Goal: Check status: Check status

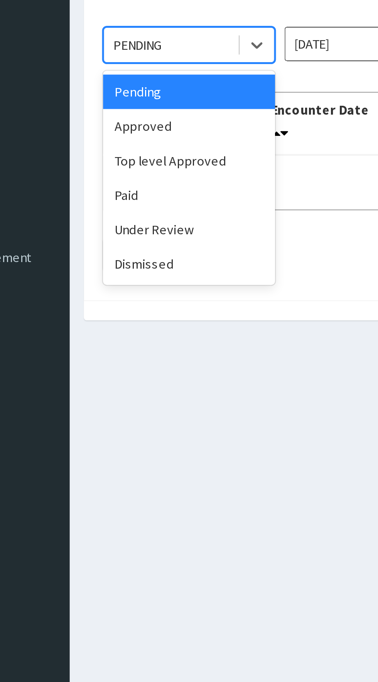
click at [135, 133] on div "Approved" at bounding box center [137, 133] width 70 height 14
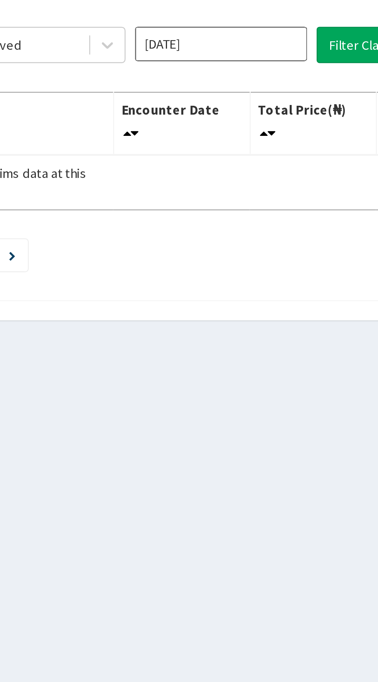
click at [209, 100] on input "[DATE]" at bounding box center [211, 100] width 70 height 14
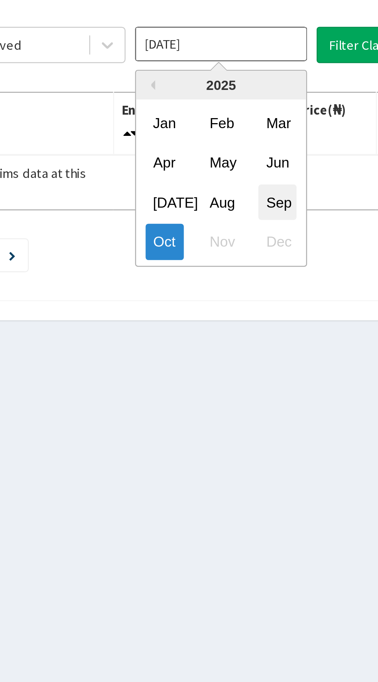
click at [234, 161] on div "Sep" at bounding box center [233, 163] width 15 height 14
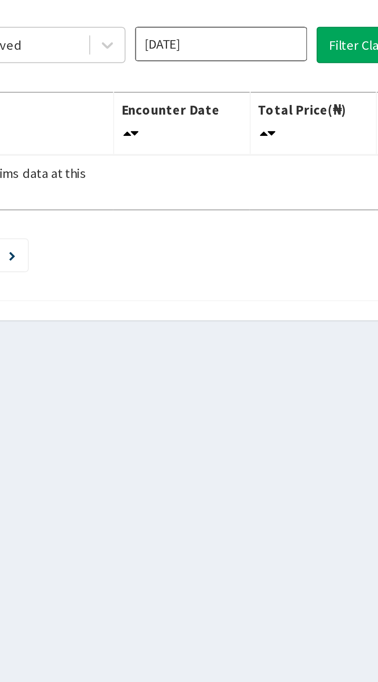
click at [226, 100] on input "[DATE]" at bounding box center [211, 100] width 70 height 14
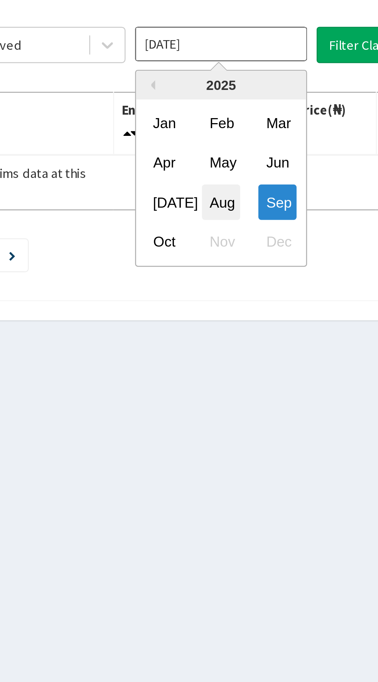
click at [214, 163] on div "Aug" at bounding box center [210, 163] width 15 height 14
type input "[DATE]"
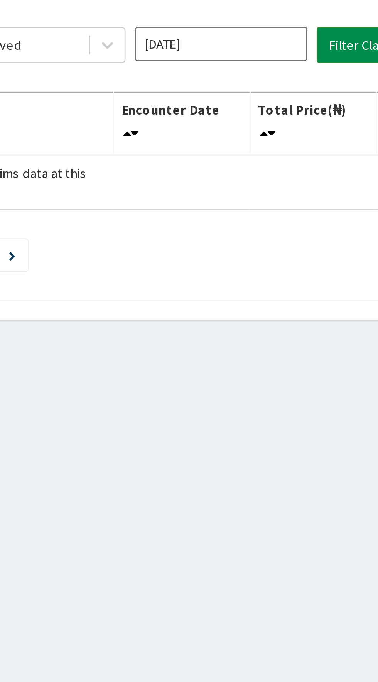
click at [263, 101] on button "Filter Claims" at bounding box center [268, 100] width 38 height 15
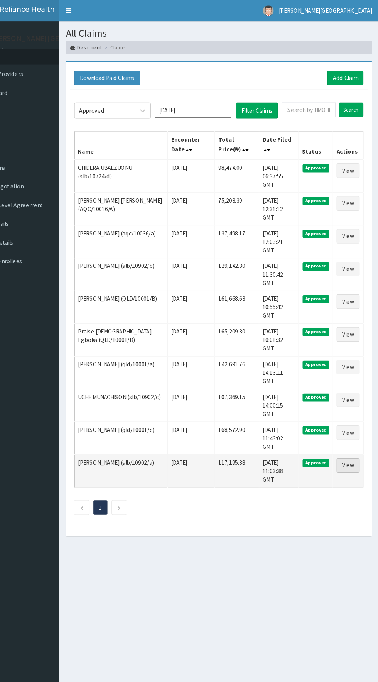
click at [353, 416] on link "View" at bounding box center [351, 422] width 21 height 13
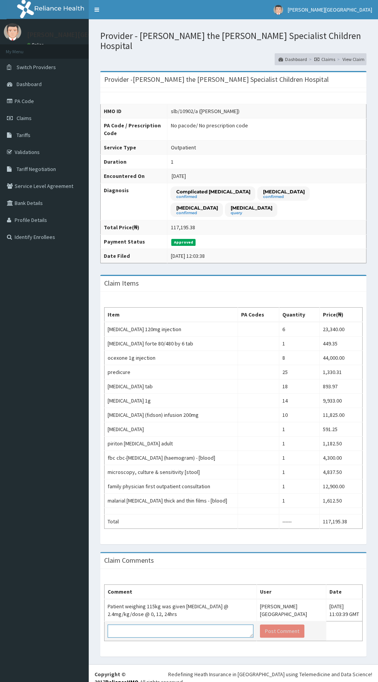
click at [190, 625] on textarea at bounding box center [181, 631] width 146 height 13
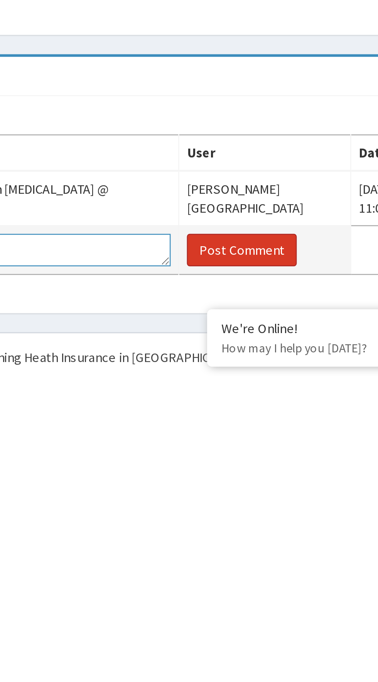
type textarea "Gentle reminder"
click at [292, 625] on button "Post Comment" at bounding box center [282, 631] width 44 height 13
